Goal: Information Seeking & Learning: Learn about a topic

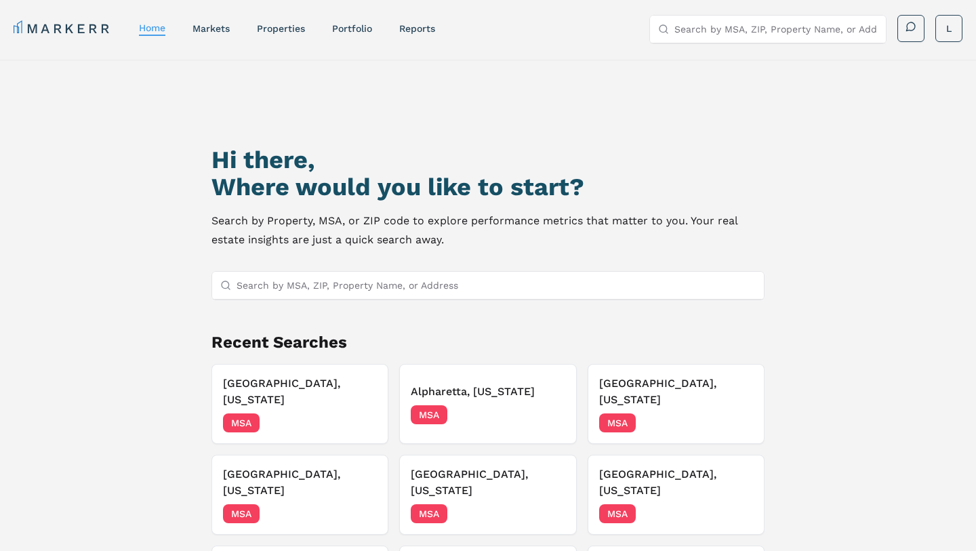
click at [378, 289] on input "Search by MSA, ZIP, Property Name, or Address" at bounding box center [495, 285] width 519 height 27
type input "cypress"
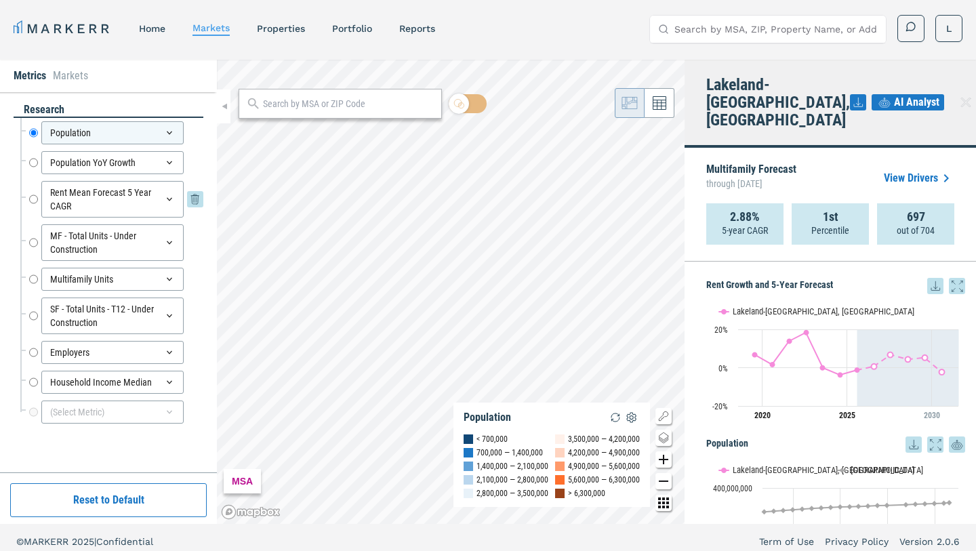
click at [35, 203] on input "Rent Mean Forecast 5 Year CAGR" at bounding box center [33, 199] width 9 height 37
radio input "false"
radio input "true"
